Goal: Browse casually

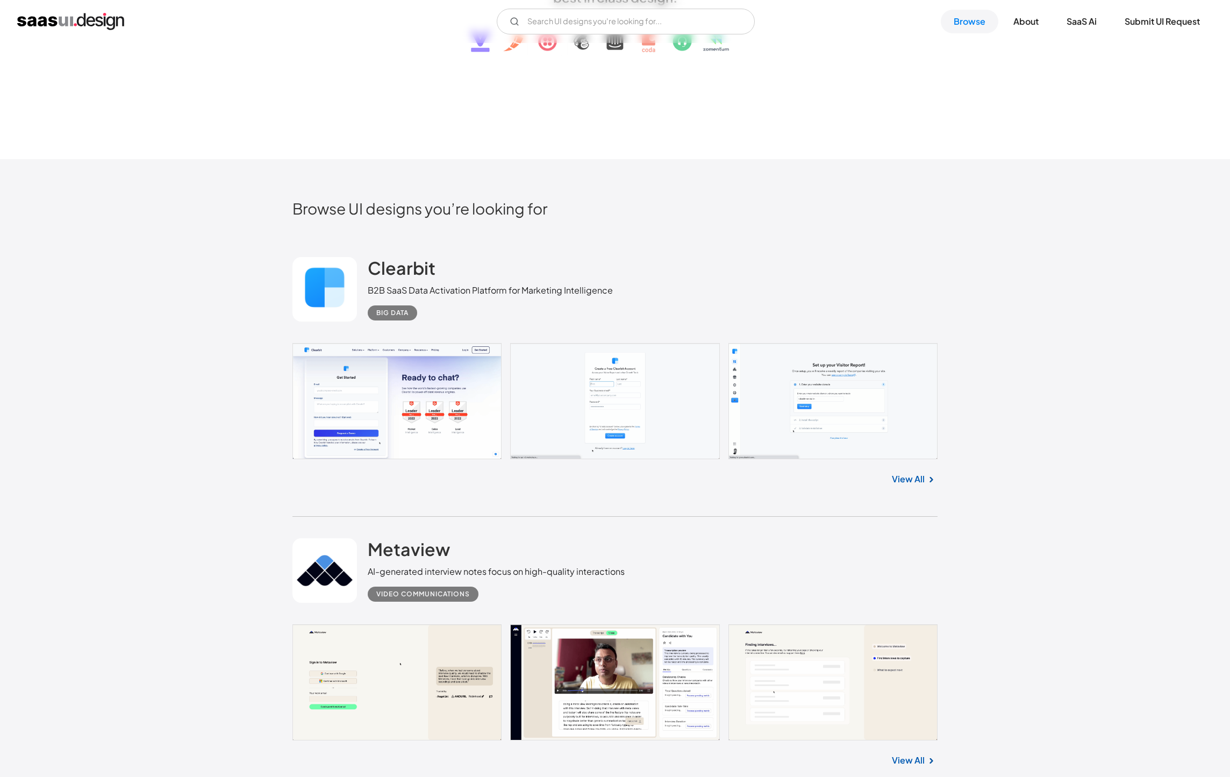
scroll to position [290, 0]
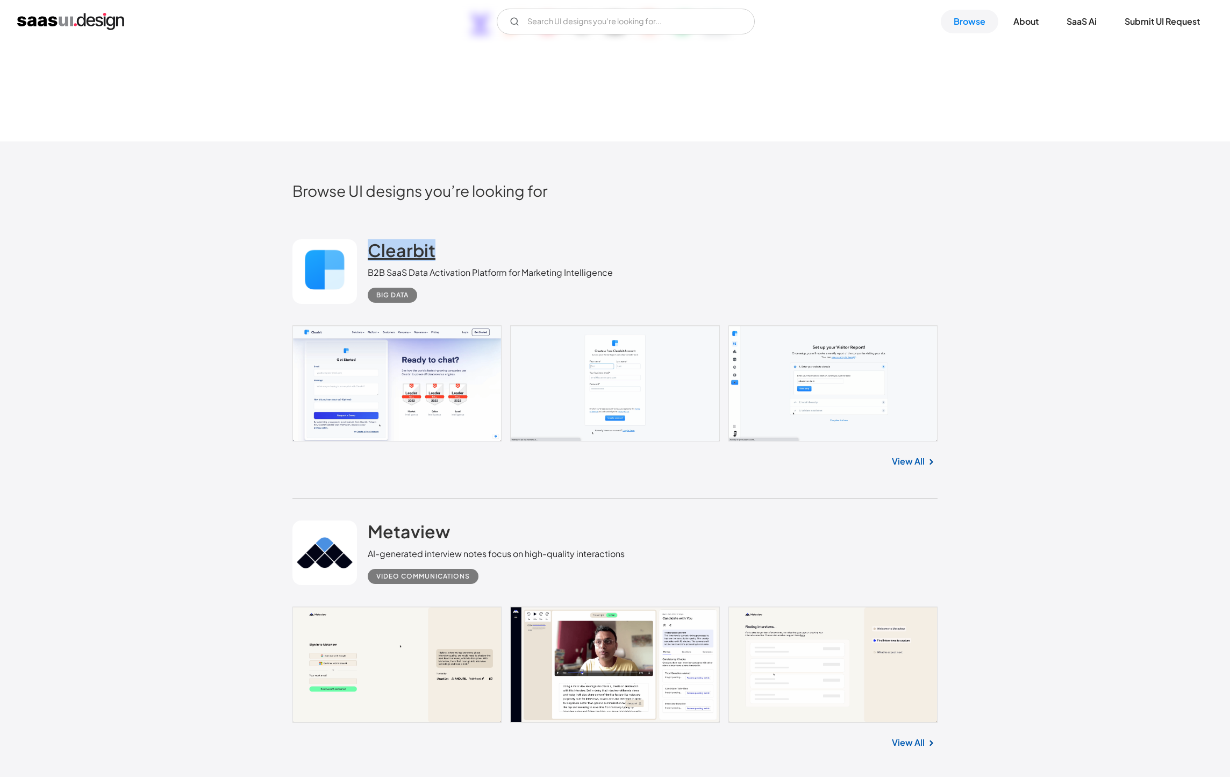
drag, startPoint x: 456, startPoint y: 250, endPoint x: 370, endPoint y: 254, distance: 85.6
click at [370, 254] on div "Clearbit B2B SaaS Data Activation Platform for Marketing Intelligence Big Data" at bounding box center [490, 270] width 245 height 63
drag, startPoint x: 508, startPoint y: 241, endPoint x: 499, endPoint y: 245, distance: 9.4
click at [503, 245] on div "Clearbit B2B SaaS Data Activation Platform for Marketing Intelligence Big Data" at bounding box center [490, 270] width 245 height 63
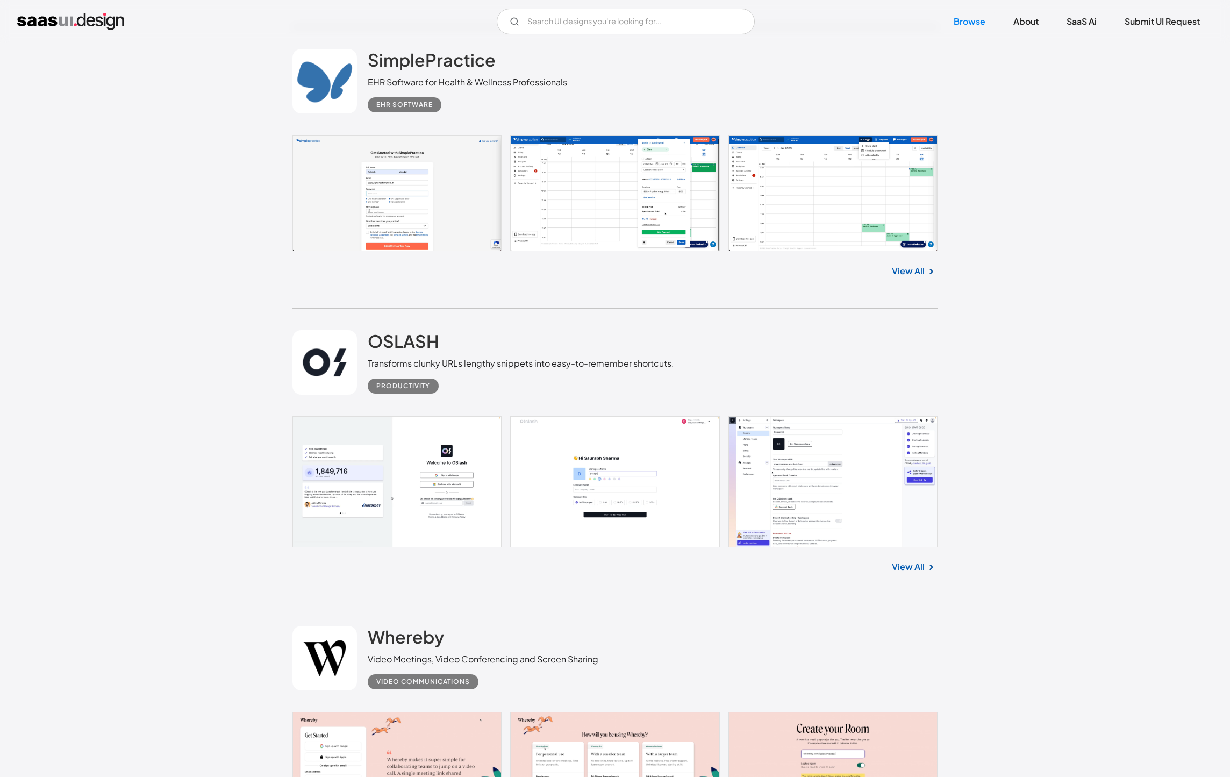
scroll to position [1905, 0]
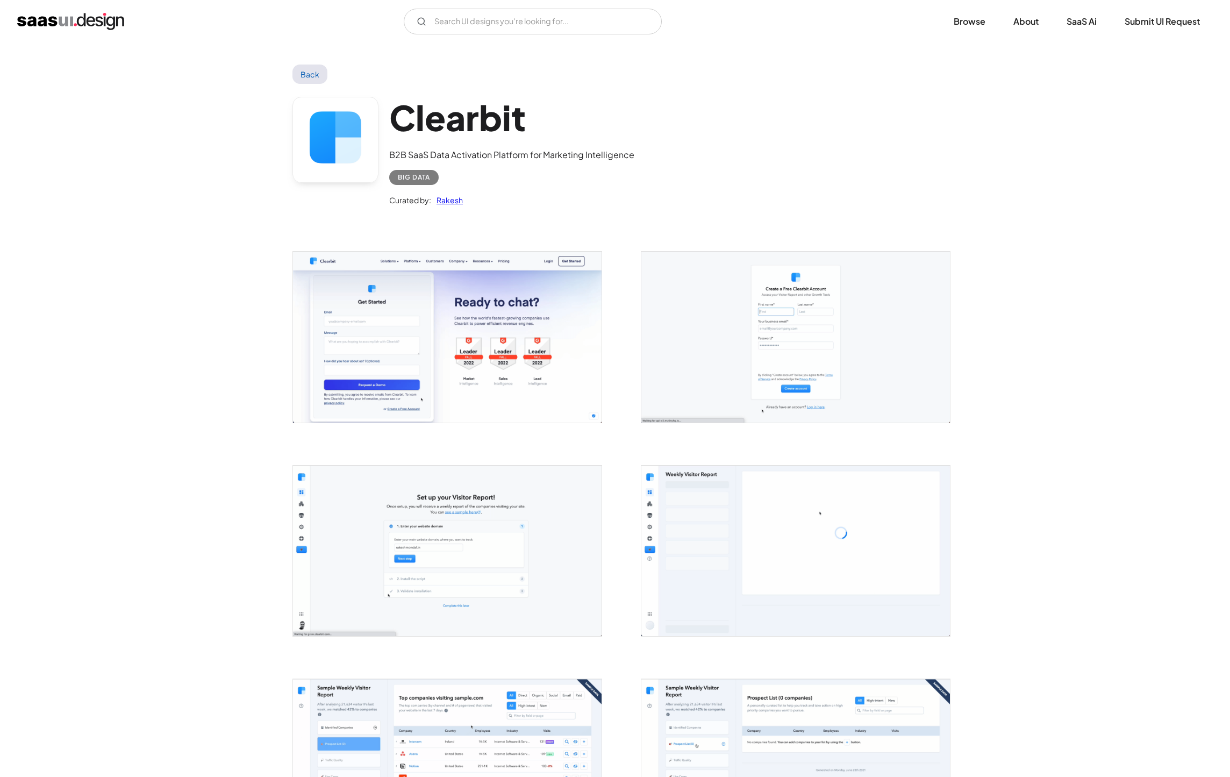
click at [523, 109] on h1 "Clearbit" at bounding box center [511, 117] width 245 height 41
click at [506, 119] on h1 "Clearbit" at bounding box center [511, 117] width 245 height 41
copy h1 "Clearbit"
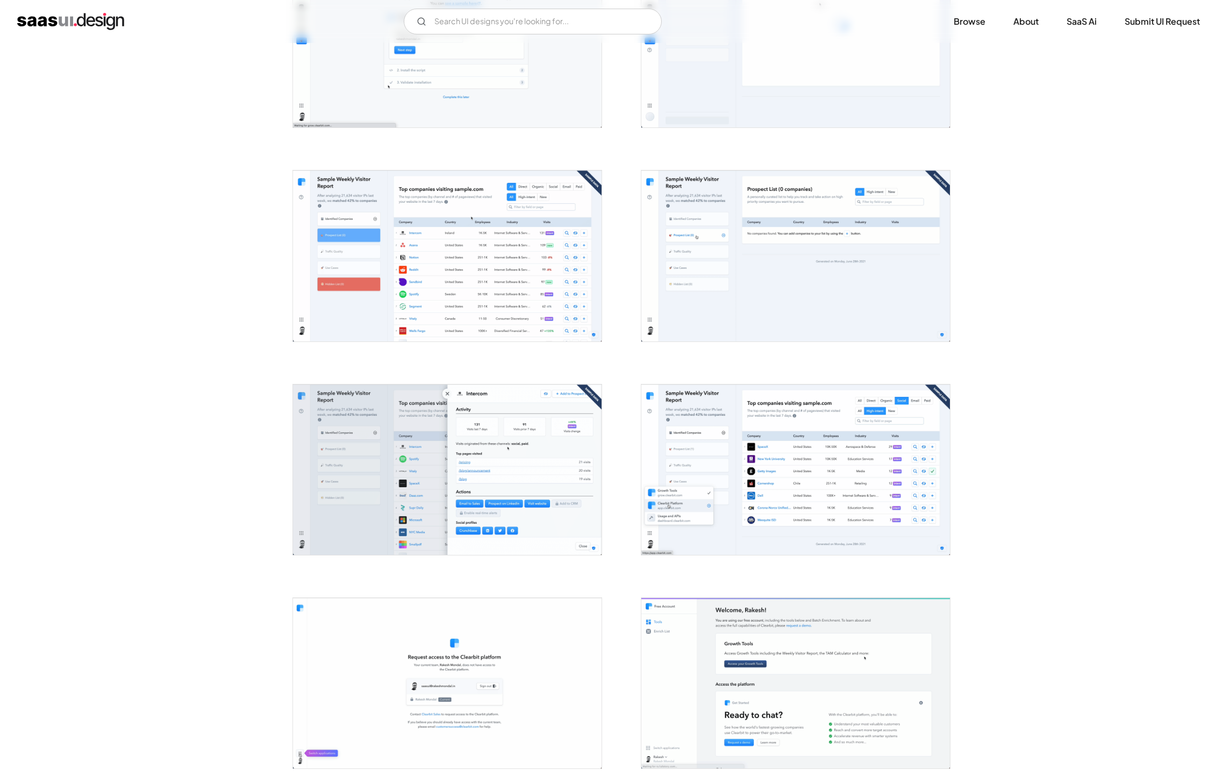
scroll to position [509, 0]
